Goal: Information Seeking & Learning: Learn about a topic

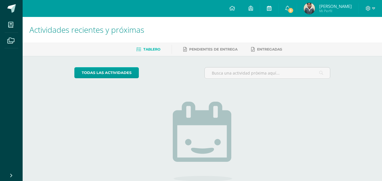
click at [272, 9] on icon at bounding box center [269, 8] width 5 height 5
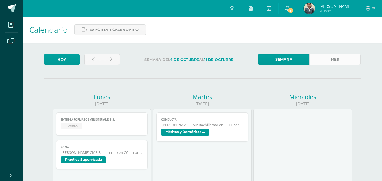
click at [324, 57] on link "Mes" at bounding box center [334, 59] width 51 height 11
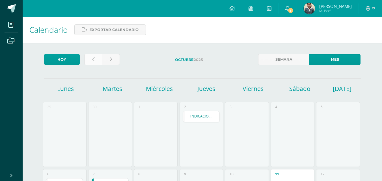
click at [96, 60] on link at bounding box center [93, 59] width 18 height 11
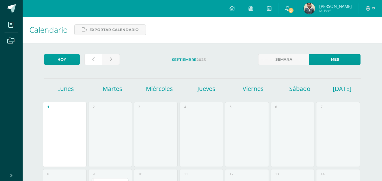
click at [96, 60] on link at bounding box center [93, 59] width 18 height 11
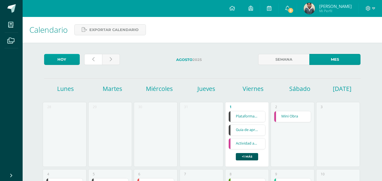
click at [96, 60] on link at bounding box center [93, 59] width 18 height 11
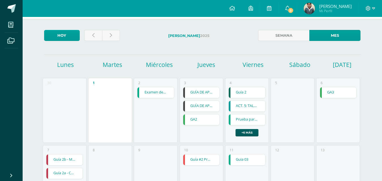
scroll to position [14, 0]
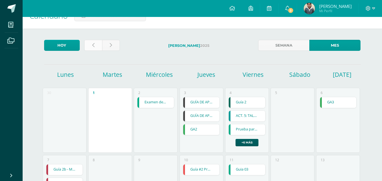
click at [94, 48] on link at bounding box center [93, 45] width 18 height 11
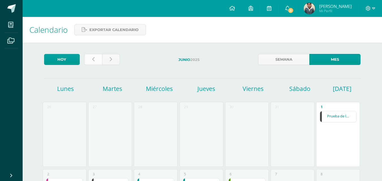
click at [94, 62] on link at bounding box center [93, 59] width 18 height 11
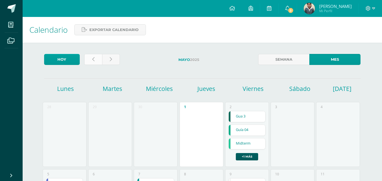
click at [96, 60] on link at bounding box center [93, 59] width 18 height 11
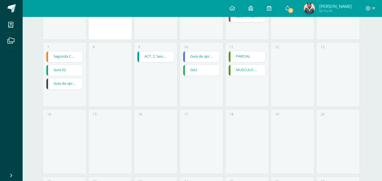
scroll to position [269, 0]
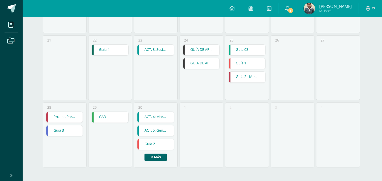
click at [156, 158] on link "+1 más" at bounding box center [156, 157] width 22 height 7
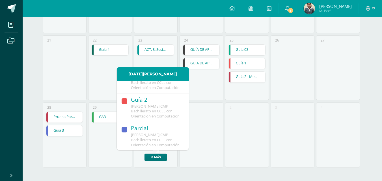
scroll to position [93, 0]
click at [237, 132] on div "2" at bounding box center [247, 135] width 44 height 65
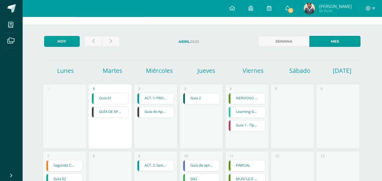
scroll to position [0, 0]
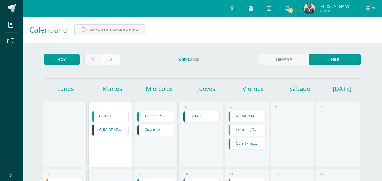
click at [109, 58] on link at bounding box center [111, 59] width 18 height 11
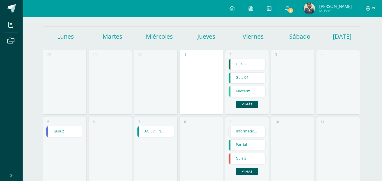
scroll to position [57, 0]
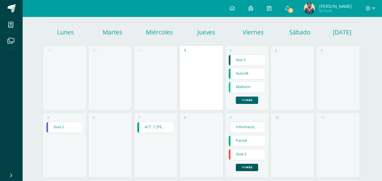
click at [247, 99] on link "+1 más" at bounding box center [247, 100] width 22 height 7
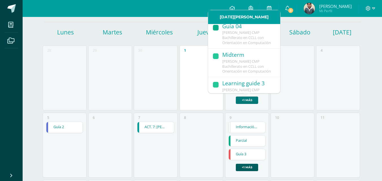
scroll to position [65, 0]
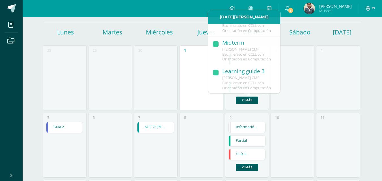
click at [143, 68] on div "30" at bounding box center [156, 78] width 44 height 65
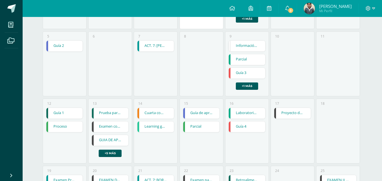
scroll to position [141, 0]
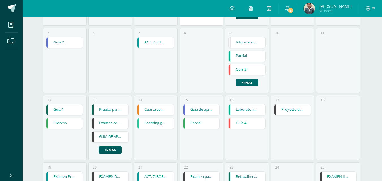
click at [248, 83] on link "+1 más" at bounding box center [247, 82] width 22 height 7
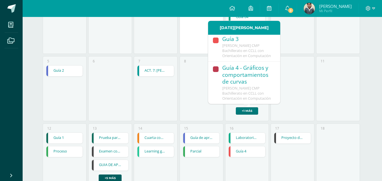
scroll to position [71, 0]
click at [372, 74] on div "Calendario Exportar calendario [DATE] [DATE] Semana Mes [DATE] [DATE] [DATE] [D…" at bounding box center [202, 120] width 359 height 433
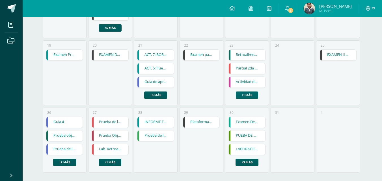
scroll to position [269, 0]
